Goal: Task Accomplishment & Management: Use online tool/utility

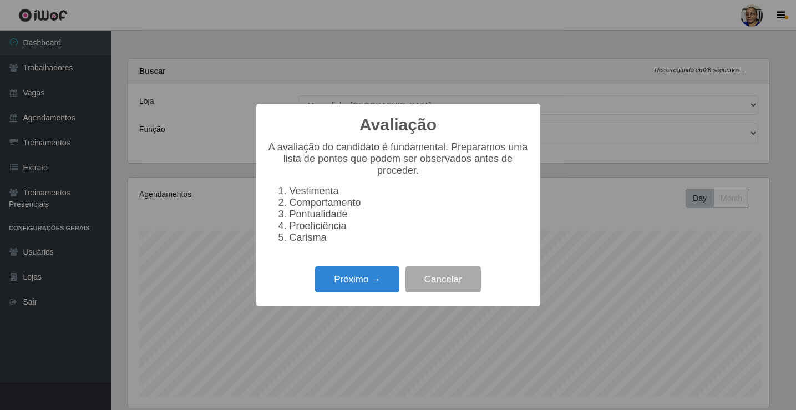
select select "345"
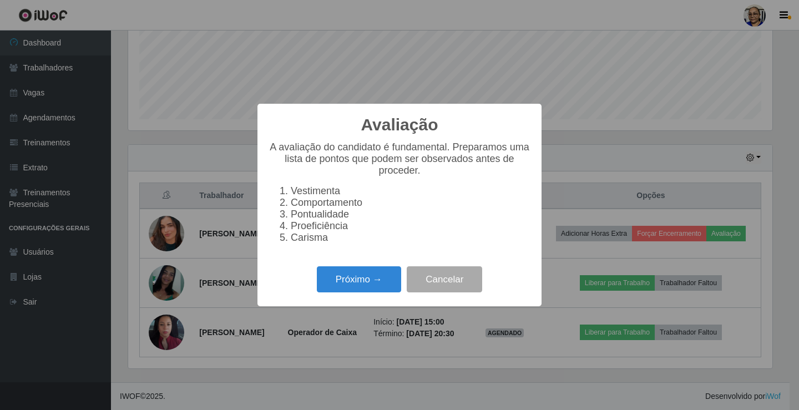
scroll to position [230, 644]
click at [380, 284] on button "Próximo →" at bounding box center [359, 279] width 84 height 26
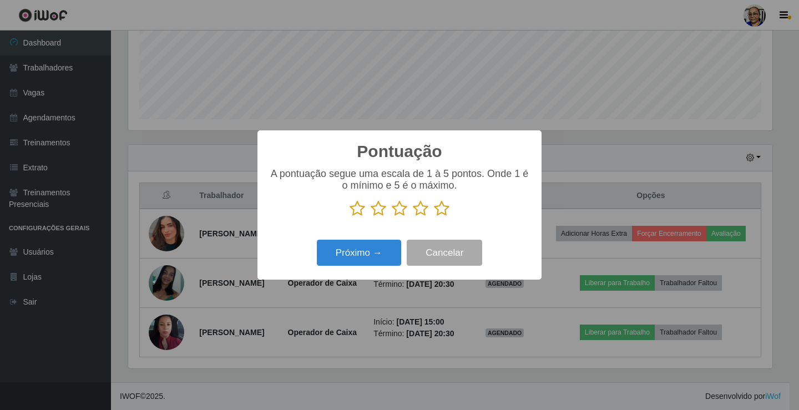
scroll to position [554362, 553948]
click at [445, 210] on icon at bounding box center [442, 208] width 16 height 17
click at [434, 217] on input "radio" at bounding box center [434, 217] width 0 height 0
click at [349, 260] on button "Próximo →" at bounding box center [359, 253] width 84 height 26
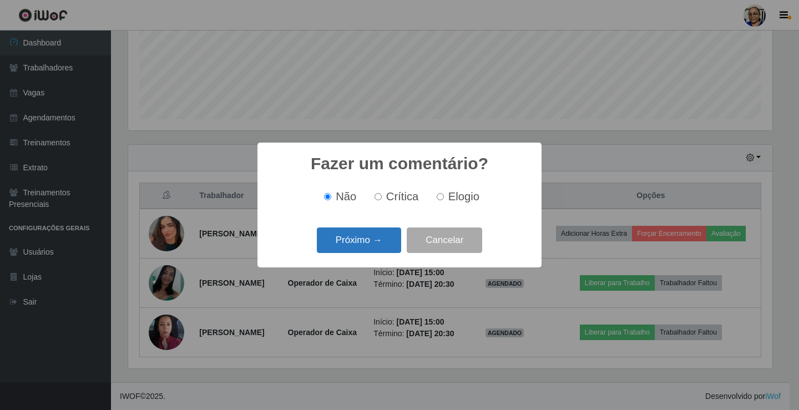
click at [372, 241] on button "Próximo →" at bounding box center [359, 240] width 84 height 26
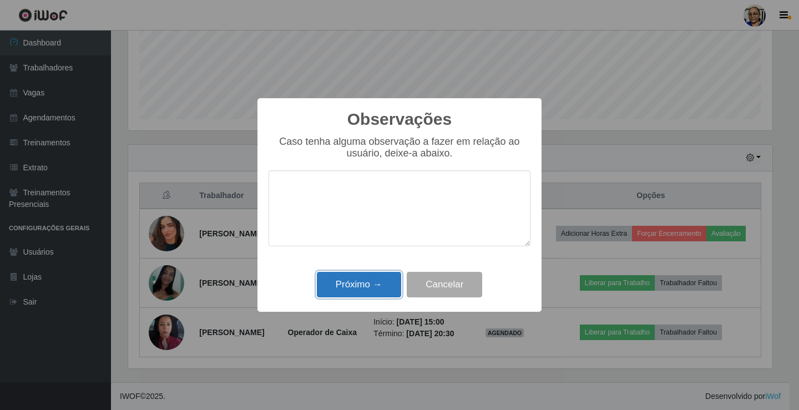
click at [376, 283] on button "Próximo →" at bounding box center [359, 285] width 84 height 26
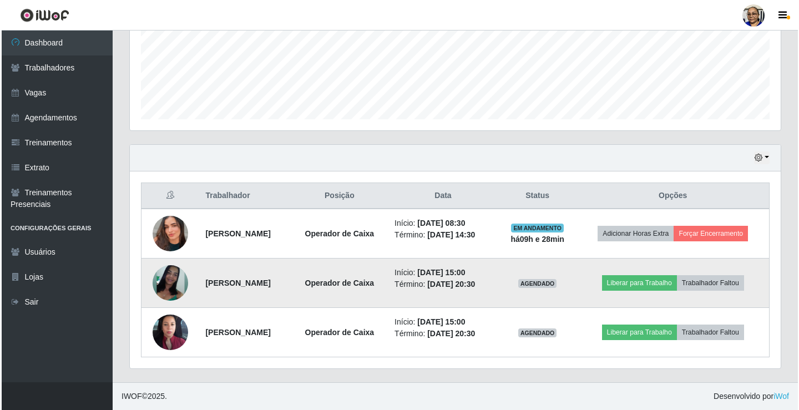
scroll to position [277, 0]
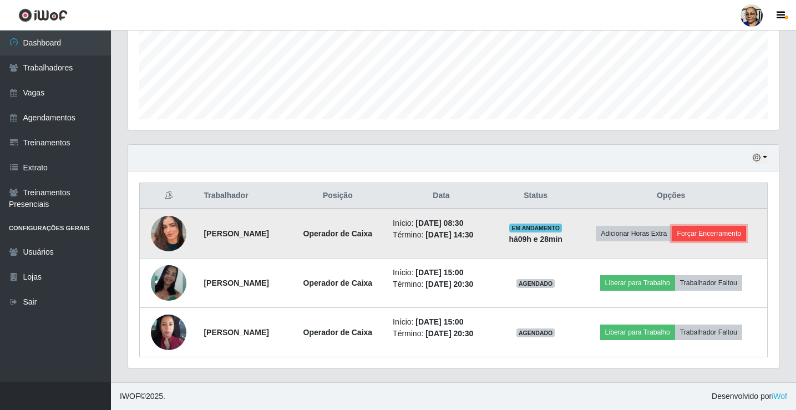
click at [741, 232] on button "Forçar Encerramento" at bounding box center [709, 234] width 74 height 16
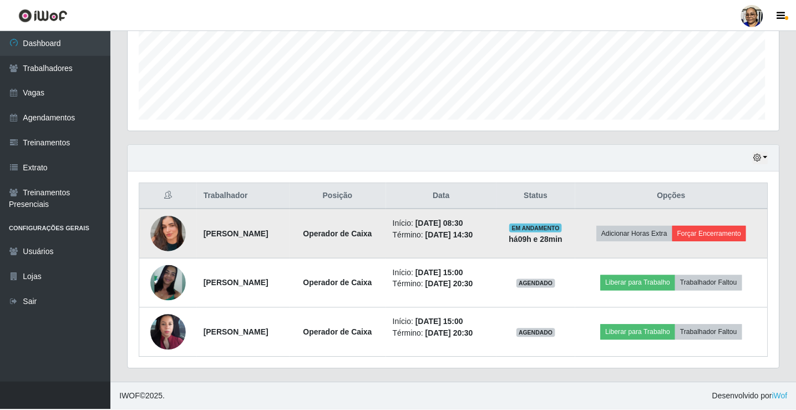
scroll to position [230, 644]
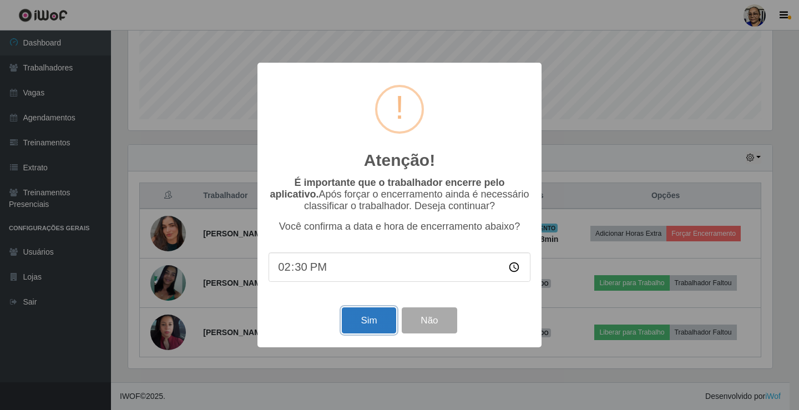
click at [369, 318] on button "Sim" at bounding box center [369, 320] width 54 height 26
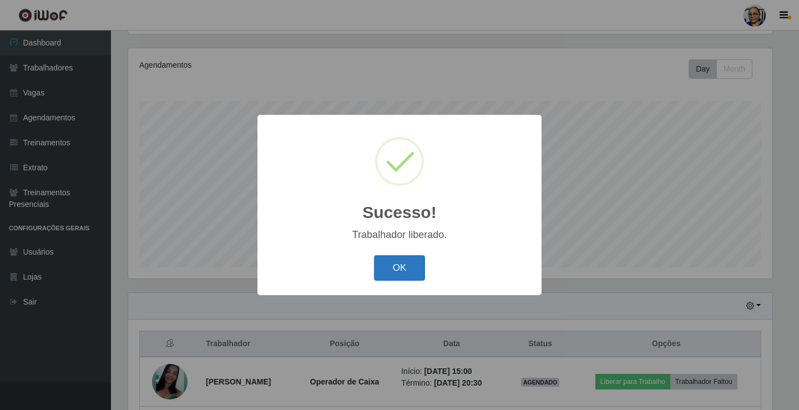
click at [409, 267] on button "OK" at bounding box center [400, 268] width 52 height 26
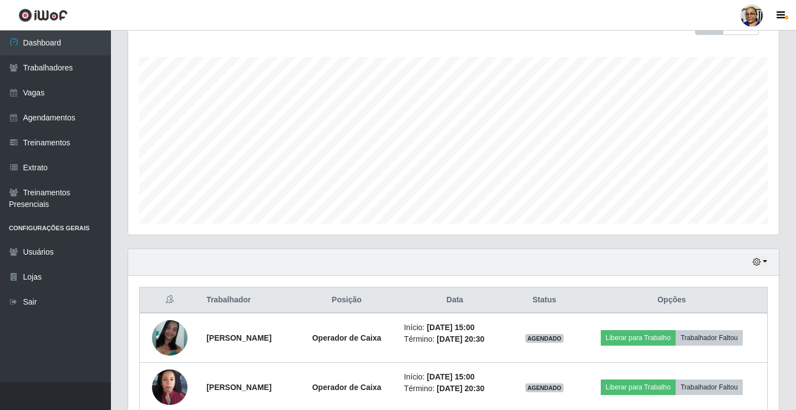
scroll to position [228, 0]
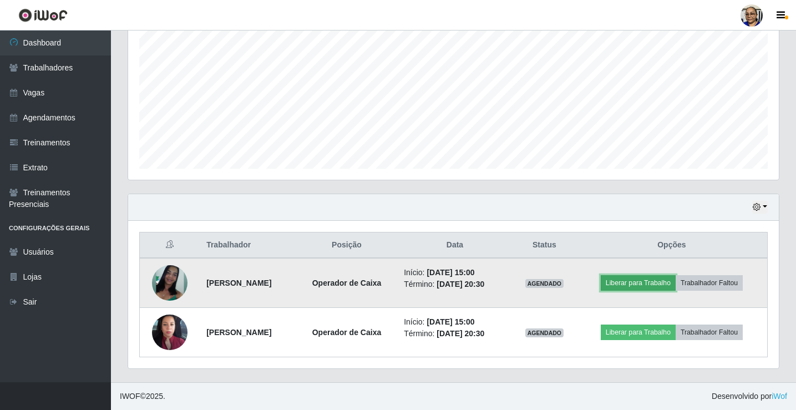
click at [659, 283] on button "Liberar para Trabalho" at bounding box center [638, 283] width 75 height 16
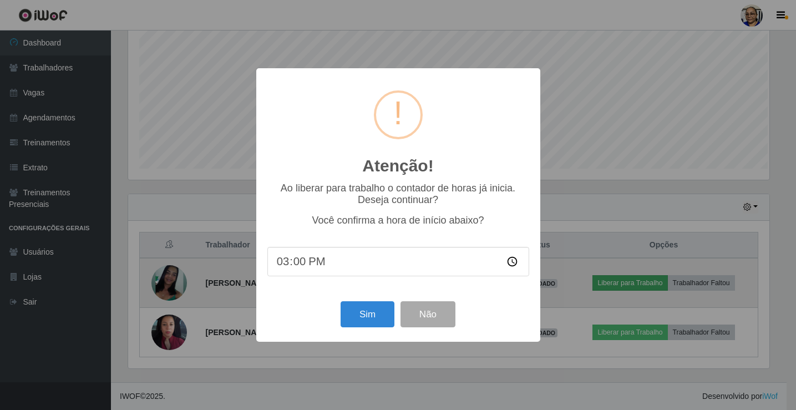
scroll to position [230, 644]
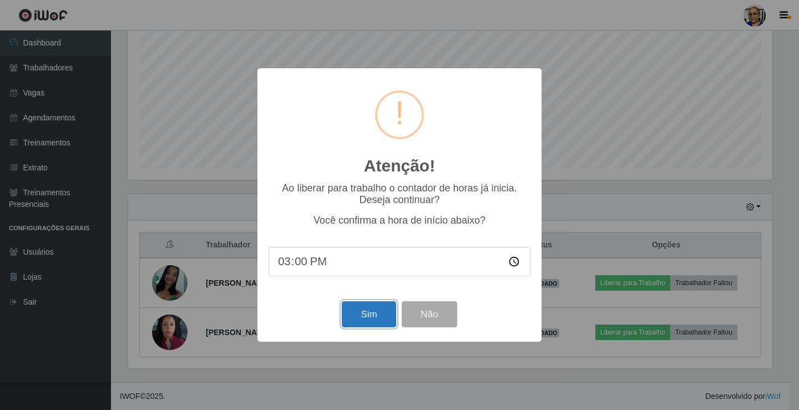
click at [375, 318] on button "Sim" at bounding box center [369, 314] width 54 height 26
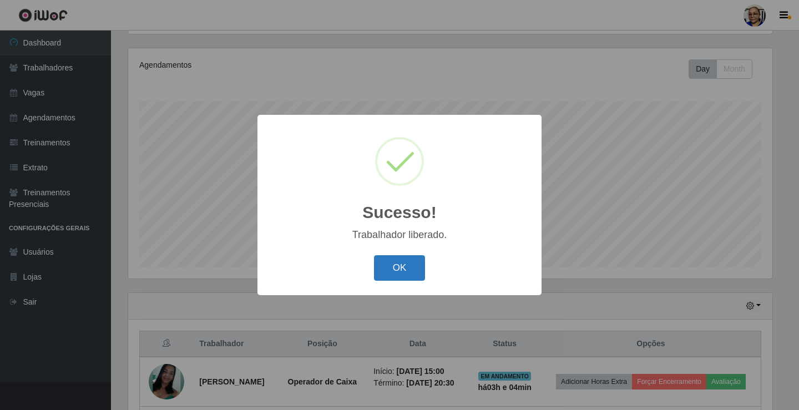
click at [404, 265] on button "OK" at bounding box center [400, 268] width 52 height 26
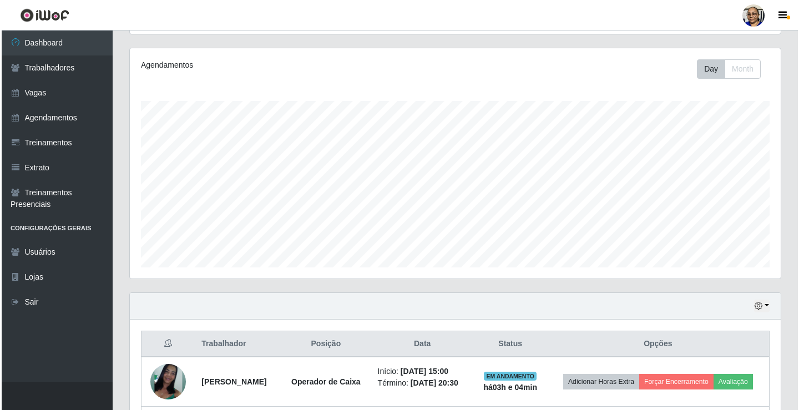
scroll to position [245, 0]
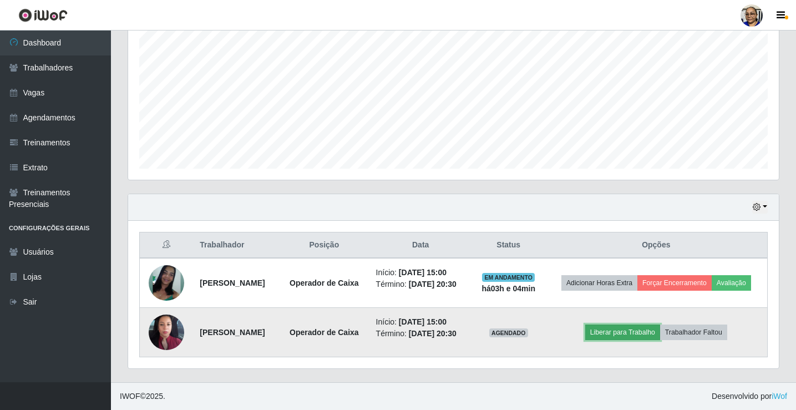
click at [643, 327] on button "Liberar para Trabalho" at bounding box center [622, 332] width 75 height 16
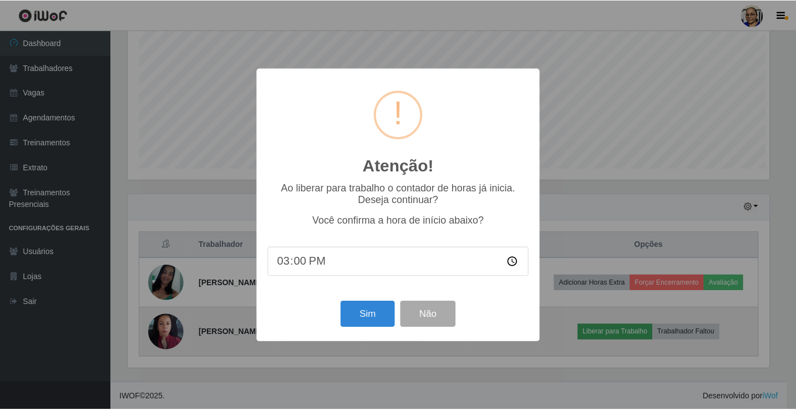
scroll to position [230, 644]
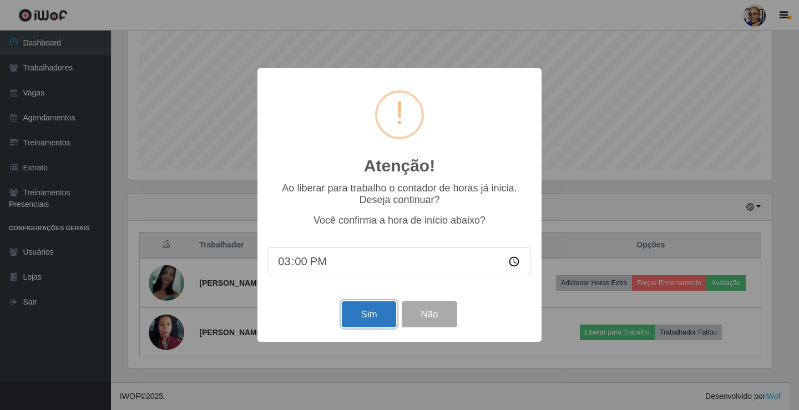
click at [370, 317] on button "Sim" at bounding box center [369, 314] width 54 height 26
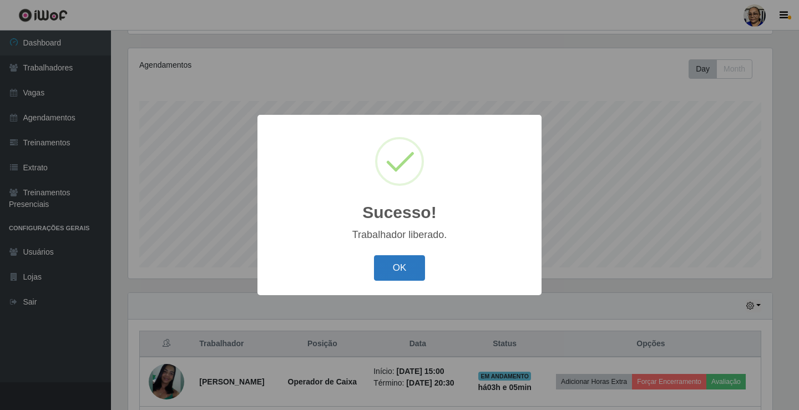
click at [400, 265] on button "OK" at bounding box center [400, 268] width 52 height 26
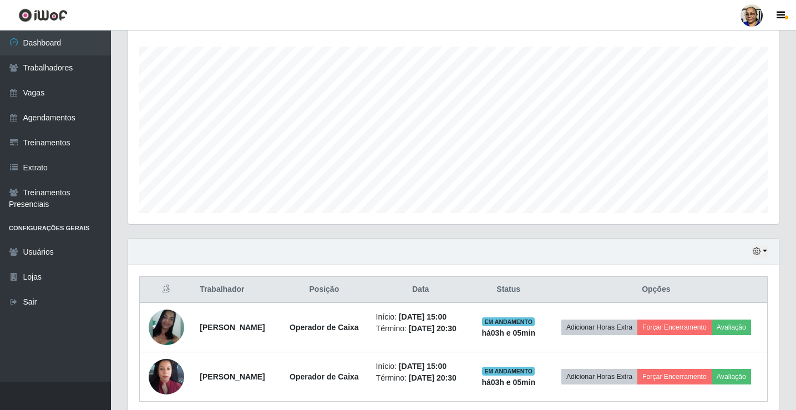
scroll to position [245, 0]
